Goal: Task Accomplishment & Management: Complete application form

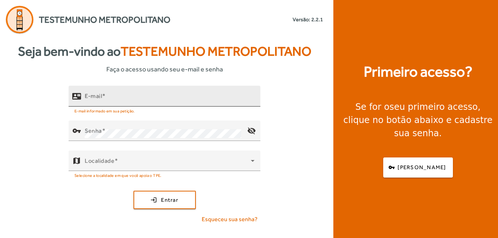
click at [170, 98] on input "E-mail" at bounding box center [170, 99] width 170 height 9
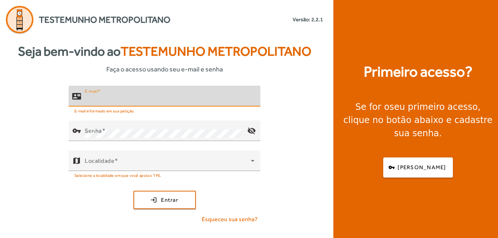
click at [112, 102] on input "E-mail" at bounding box center [170, 99] width 170 height 9
type input "**********"
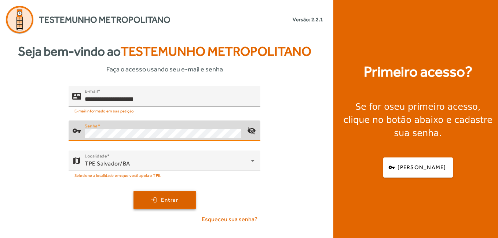
click at [178, 198] on span "Entrar" at bounding box center [169, 200] width 17 height 8
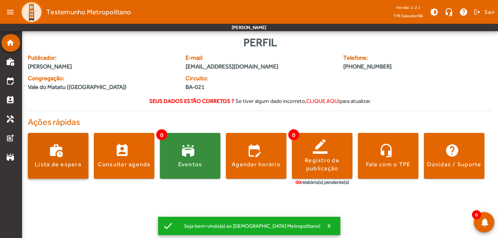
click at [66, 160] on span at bounding box center [58, 156] width 60 height 18
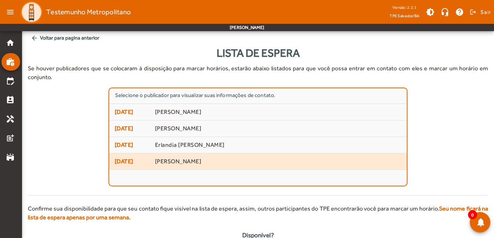
click at [198, 158] on span "[PERSON_NAME]" at bounding box center [278, 162] width 246 height 8
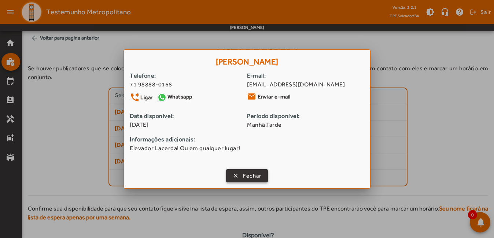
click at [260, 176] on span "Fechar" at bounding box center [252, 176] width 19 height 8
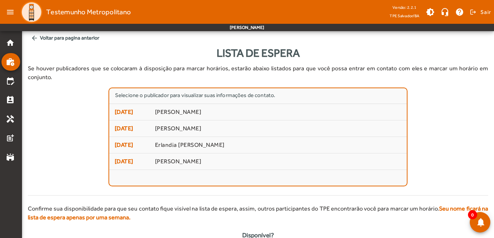
click at [32, 38] on mat-icon "arrow_back" at bounding box center [34, 37] width 7 height 7
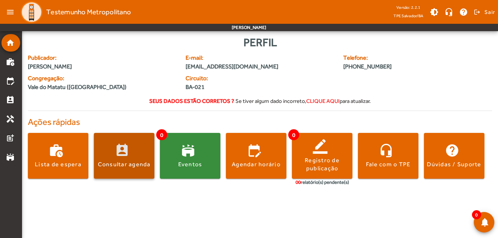
click at [134, 169] on span at bounding box center [124, 156] width 60 height 46
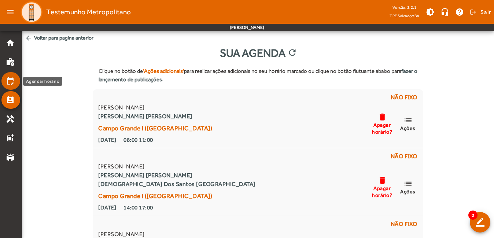
click at [12, 80] on mat-icon "edit_calendar" at bounding box center [10, 81] width 9 height 9
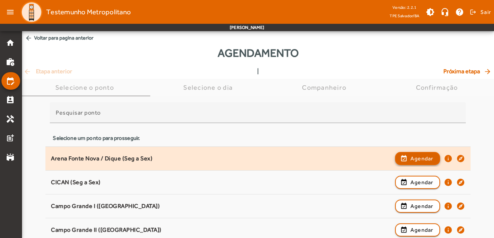
click at [420, 164] on button "event_available Agendar" at bounding box center [417, 158] width 45 height 13
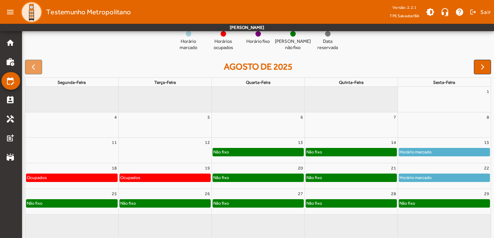
scroll to position [87, 0]
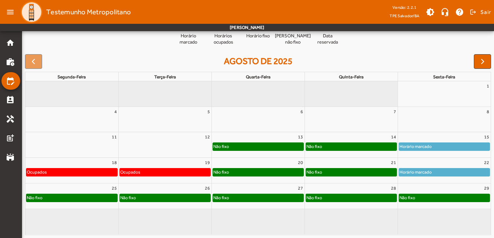
click at [251, 173] on div "Não fixo" at bounding box center [258, 172] width 91 height 7
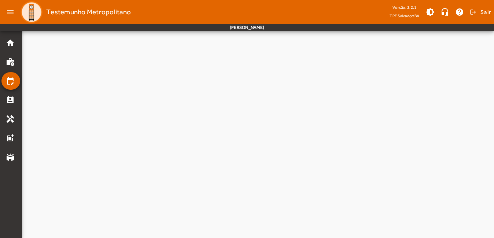
scroll to position [0, 0]
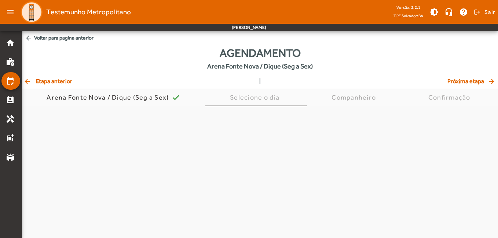
click at [251, 173] on mat-tab-body at bounding box center [260, 215] width 476 height 218
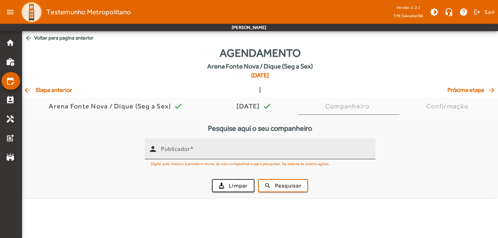
click at [289, 147] on div "Publicador" at bounding box center [265, 149] width 209 height 21
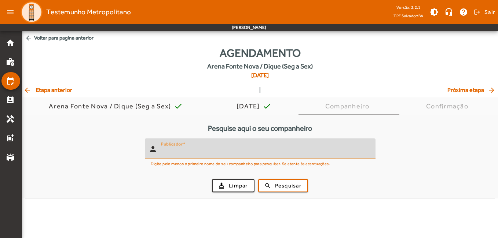
click at [288, 154] on input "Publicador" at bounding box center [265, 152] width 209 height 9
click at [252, 155] on input "Publicador" at bounding box center [265, 152] width 209 height 9
click at [243, 149] on input "Publicador" at bounding box center [265, 152] width 209 height 9
click at [14, 66] on mat-icon "work_history" at bounding box center [10, 62] width 9 height 9
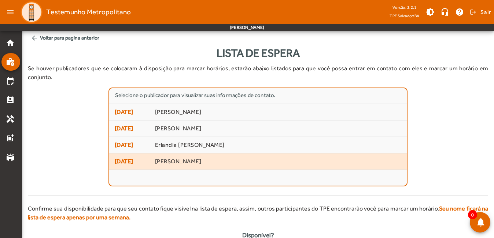
scroll to position [24, 0]
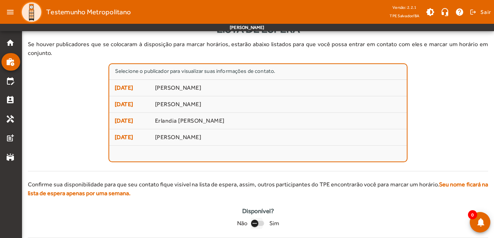
click at [262, 217] on div "button" at bounding box center [255, 224] width 18 height 18
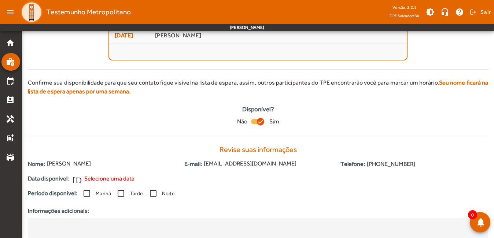
scroll to position [192, 0]
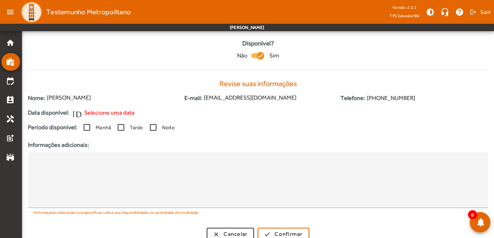
click at [94, 108] on span "Selecione uma data" at bounding box center [109, 112] width 50 height 9
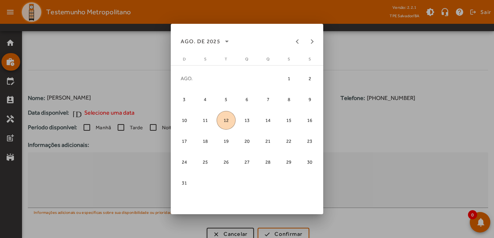
scroll to position [0, 0]
click at [250, 142] on span "20" at bounding box center [247, 141] width 19 height 19
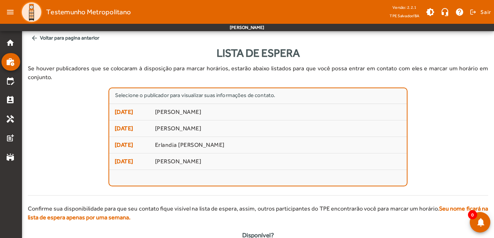
scroll to position [192, 0]
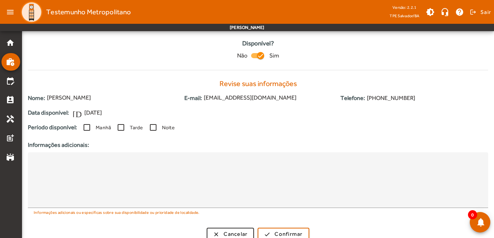
click at [141, 124] on label "Tarde" at bounding box center [135, 127] width 15 height 7
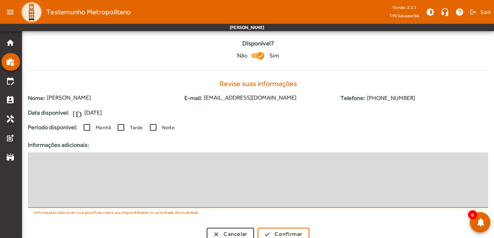
click at [161, 162] on textarea at bounding box center [258, 180] width 449 height 44
type textarea "**********"
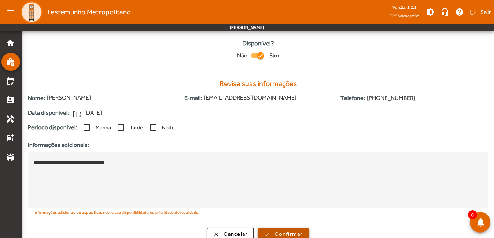
click at [294, 230] on span "Confirmar" at bounding box center [289, 234] width 28 height 8
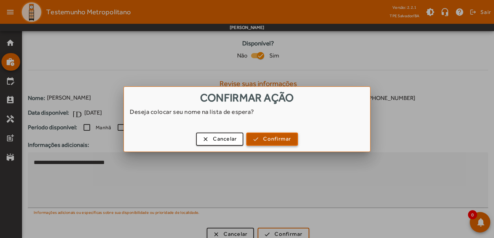
click at [271, 139] on span "Confirmar" at bounding box center [277, 139] width 28 height 8
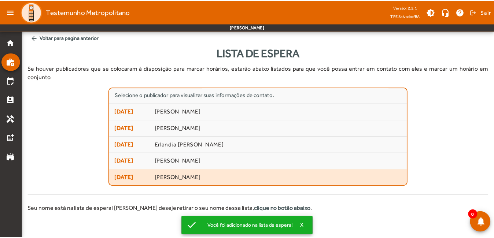
scroll to position [1, 0]
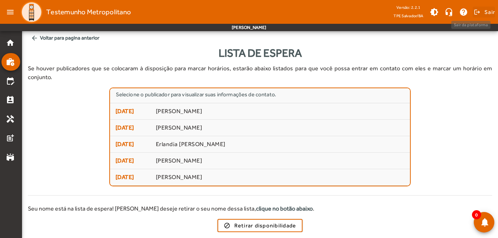
click at [489, 14] on span "Sair" at bounding box center [489, 12] width 11 height 12
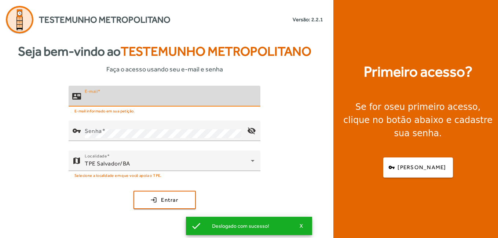
click at [174, 99] on input "E-mail" at bounding box center [170, 99] width 170 height 9
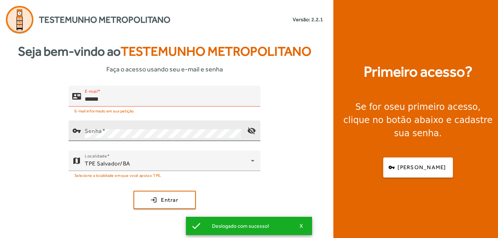
click at [161, 129] on div "Senha" at bounding box center [163, 131] width 157 height 21
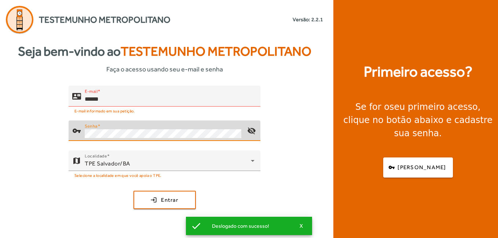
click at [161, 129] on div "Senha" at bounding box center [163, 131] width 157 height 21
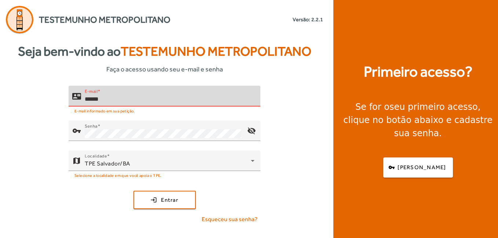
click at [124, 100] on input "******" at bounding box center [170, 99] width 170 height 9
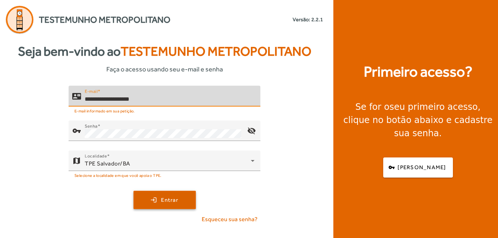
type input "**********"
click at [165, 193] on span "submit" at bounding box center [164, 200] width 61 height 18
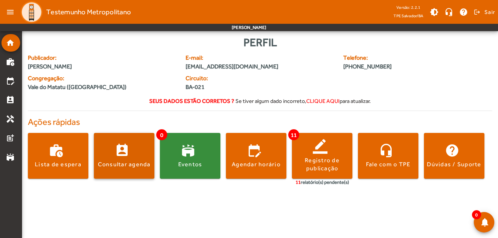
click at [115, 163] on div "Consultar agenda" at bounding box center [124, 165] width 53 height 8
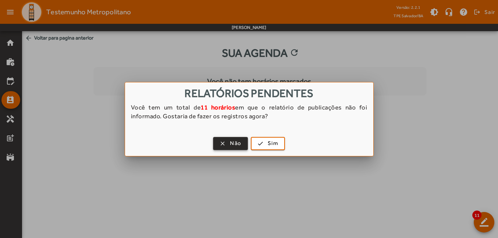
click at [235, 141] on span "Não" at bounding box center [235, 143] width 11 height 8
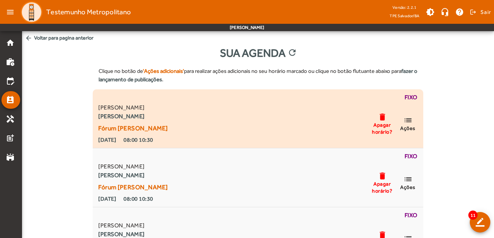
click at [412, 122] on mat-icon "list" at bounding box center [408, 120] width 9 height 9
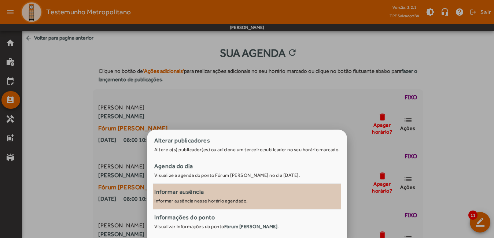
click at [200, 201] on small "Informar ausência nesse horário agendado." at bounding box center [200, 200] width 93 height 5
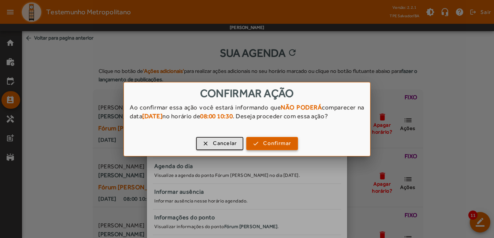
click at [266, 146] on span "Confirmar" at bounding box center [277, 143] width 28 height 8
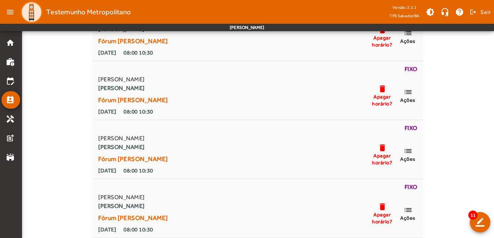
scroll to position [37, 0]
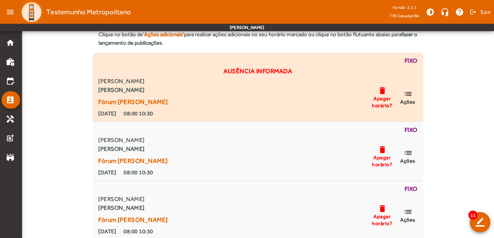
click at [412, 94] on mat-icon "list" at bounding box center [408, 93] width 9 height 9
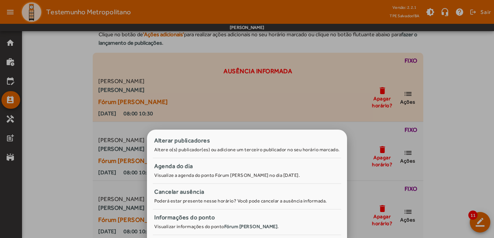
scroll to position [0, 0]
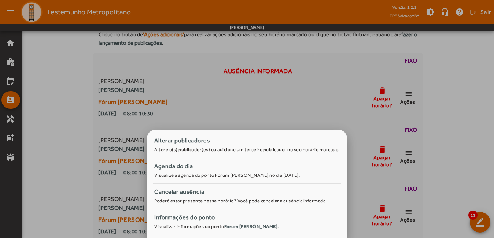
click at [413, 150] on div at bounding box center [247, 119] width 494 height 238
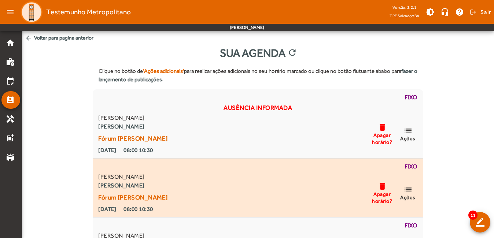
scroll to position [37, 0]
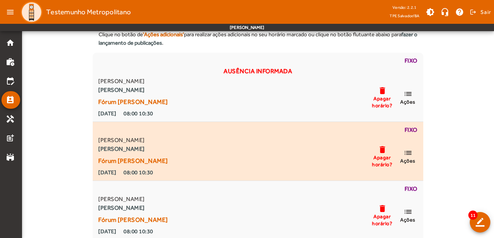
click at [408, 152] on mat-icon "list" at bounding box center [408, 152] width 9 height 9
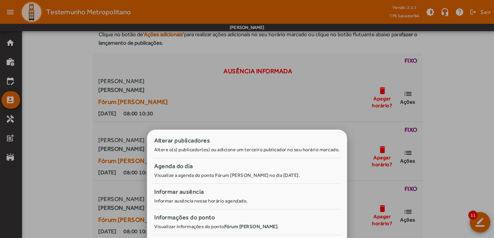
click at [471, 125] on div at bounding box center [247, 119] width 494 height 238
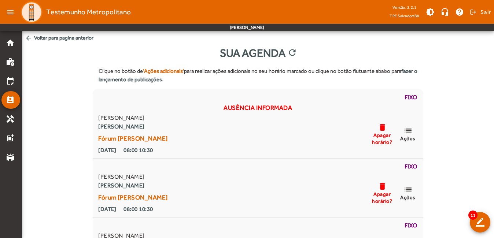
click at [32, 37] on mat-icon "arrow_back" at bounding box center [28, 37] width 7 height 7
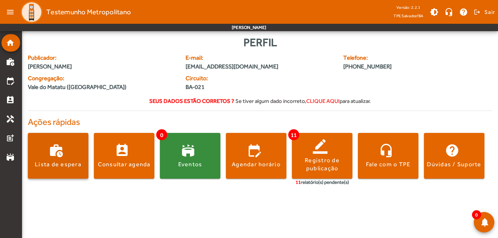
click at [54, 163] on div "Lista de espera" at bounding box center [58, 165] width 47 height 8
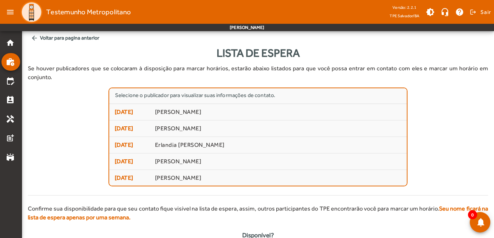
click at [65, 37] on span "arrow_back Voltar para pagina anterior" at bounding box center [258, 38] width 460 height 14
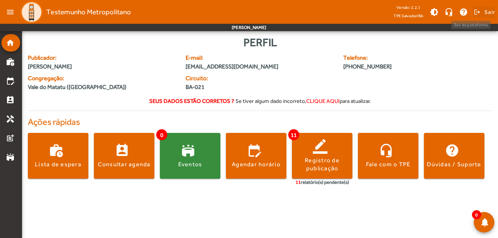
click at [485, 8] on span "Sair" at bounding box center [489, 12] width 11 height 12
